Goal: Obtain resource: Download file/media

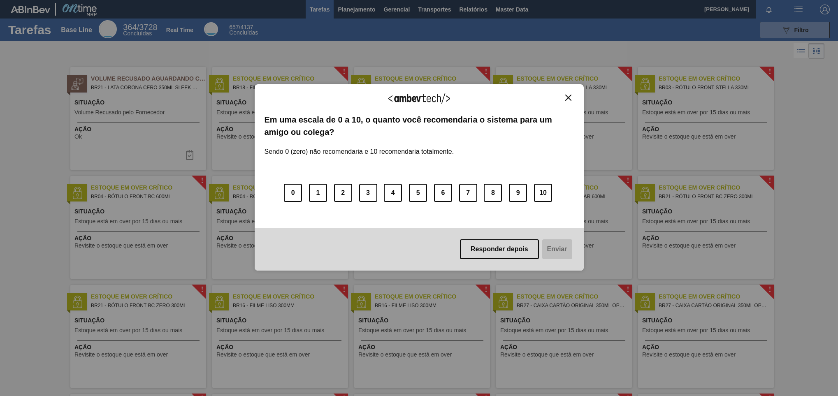
click at [558, 97] on img "Close" at bounding box center [568, 98] width 6 height 6
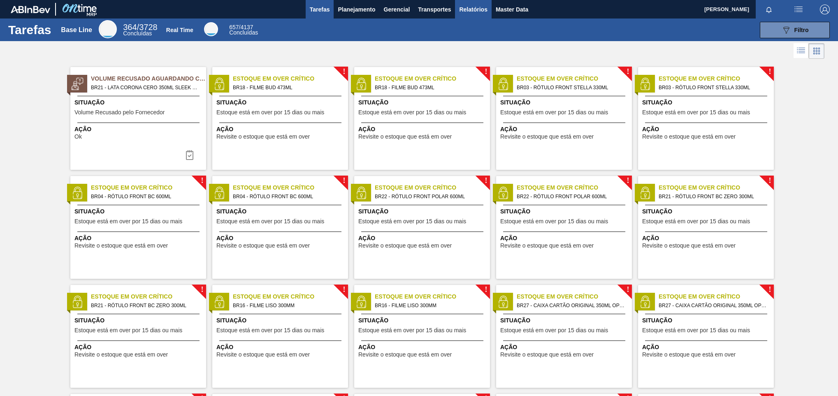
click at [473, 10] on span "Relatórios" at bounding box center [473, 10] width 28 height 10
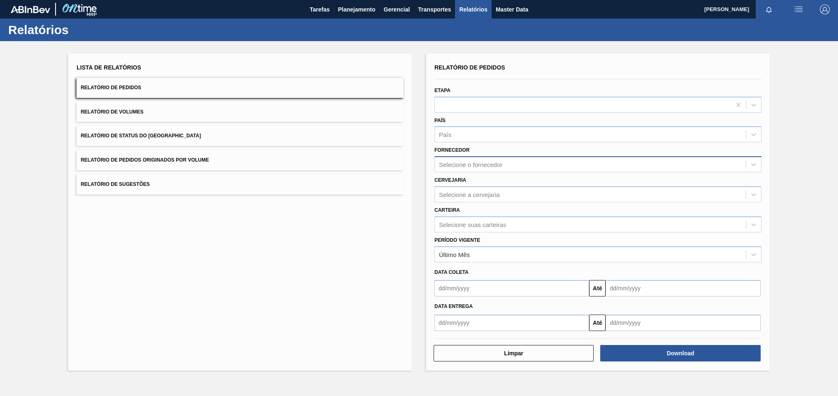
paste input "307331"
type input "307331"
click at [558, 159] on div "Selecione o fornecedor 307331" at bounding box center [590, 165] width 311 height 12
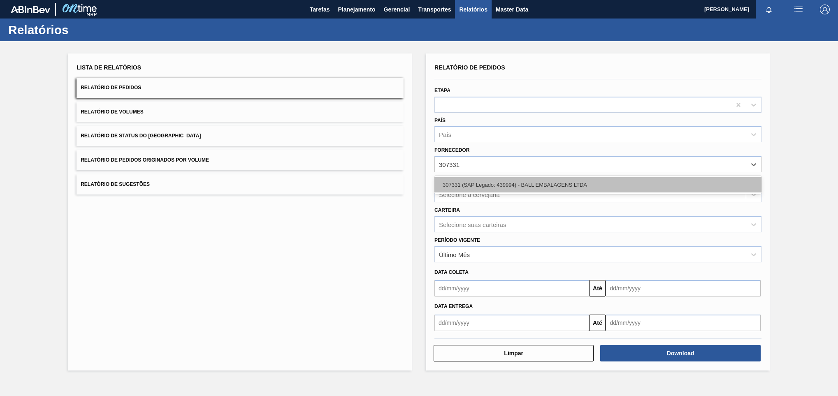
click at [558, 181] on div "307331 (SAP Legado: 439994) - BALL EMBALAGENS LTDA" at bounding box center [598, 184] width 327 height 15
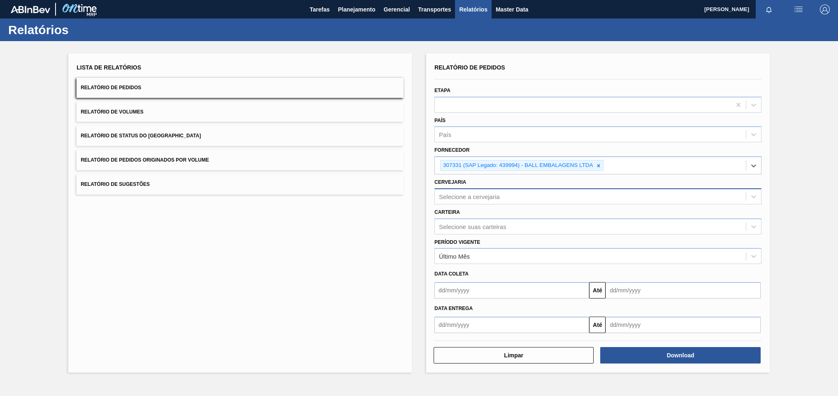
paste input "BR13"
type input "BR13"
click at [510, 202] on div "Selecione a cervejaria BR13" at bounding box center [590, 197] width 311 height 12
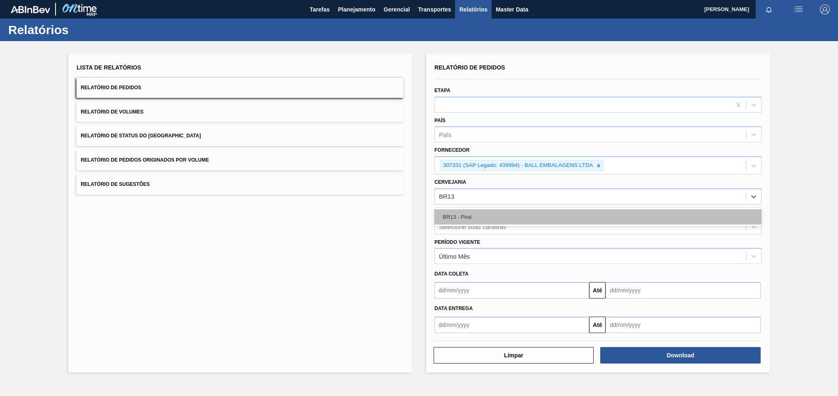
click at [558, 214] on div "BR13 - Piraí" at bounding box center [598, 216] width 327 height 15
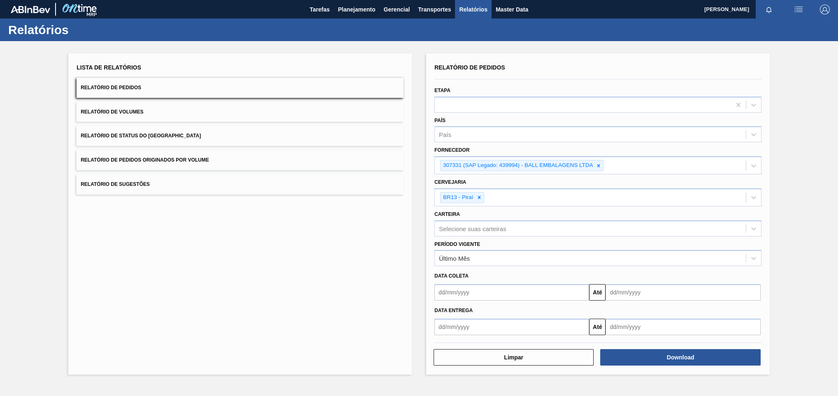
click at [558, 264] on div "Relatório de Pedidos Etapa País País Fornecedor 307331 (SAP Legado: 439994) - B…" at bounding box center [598, 213] width 344 height 321
drag, startPoint x: 684, startPoint y: 369, endPoint x: 690, endPoint y: 360, distance: 10.6
click at [558, 264] on button "Download" at bounding box center [680, 357] width 160 height 16
